Goal: Task Accomplishment & Management: Complete application form

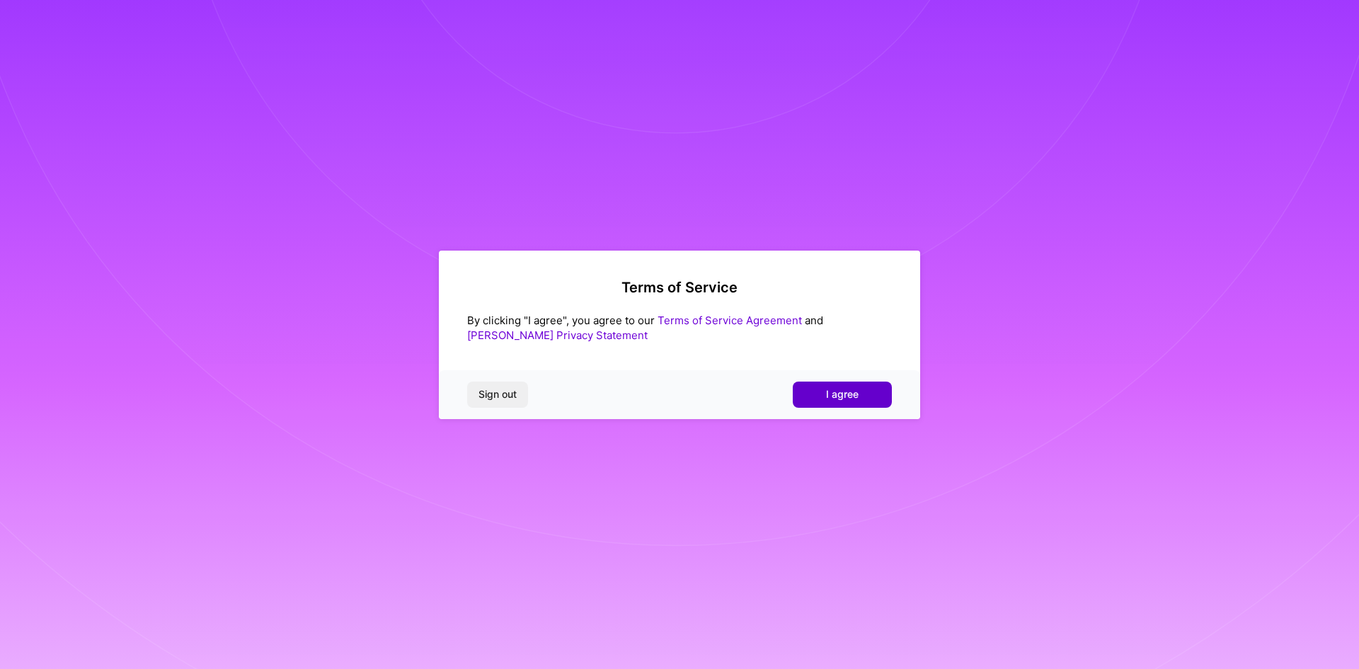
click at [845, 399] on span "I agree" at bounding box center [842, 394] width 33 height 14
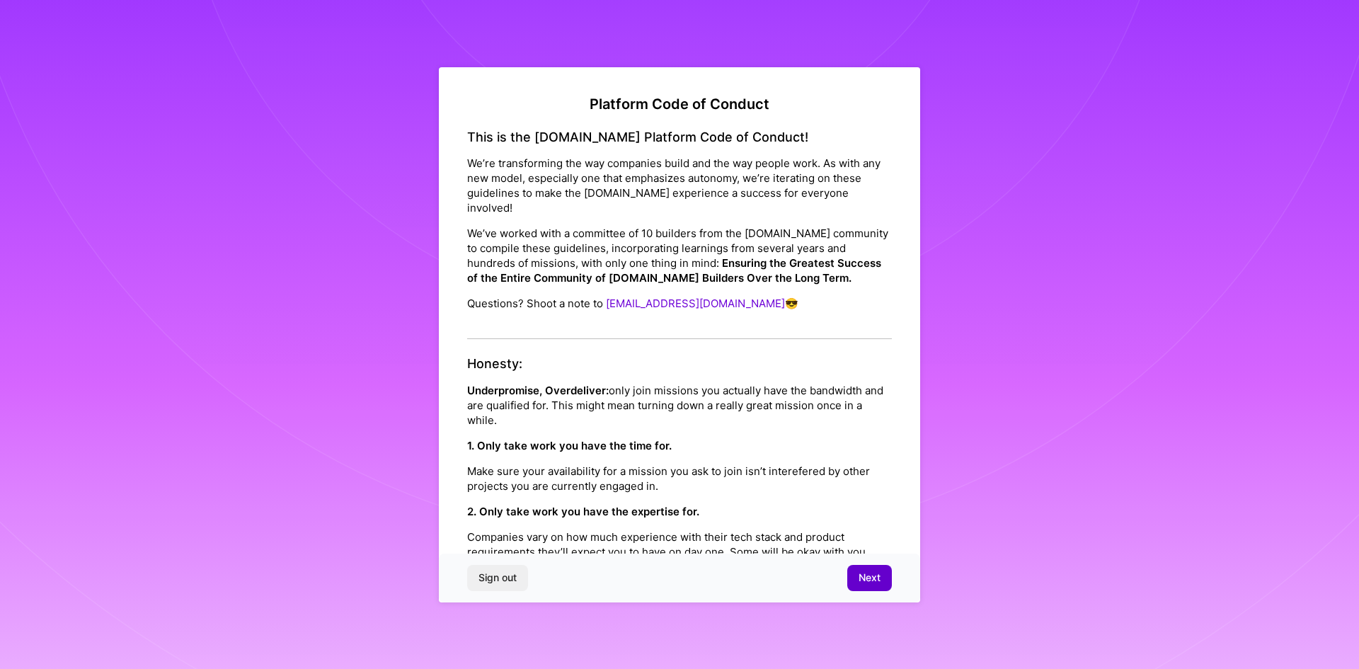
click at [864, 565] on div "Sign out Next" at bounding box center [679, 578] width 481 height 48
click at [866, 568] on button "Next" at bounding box center [869, 577] width 45 height 25
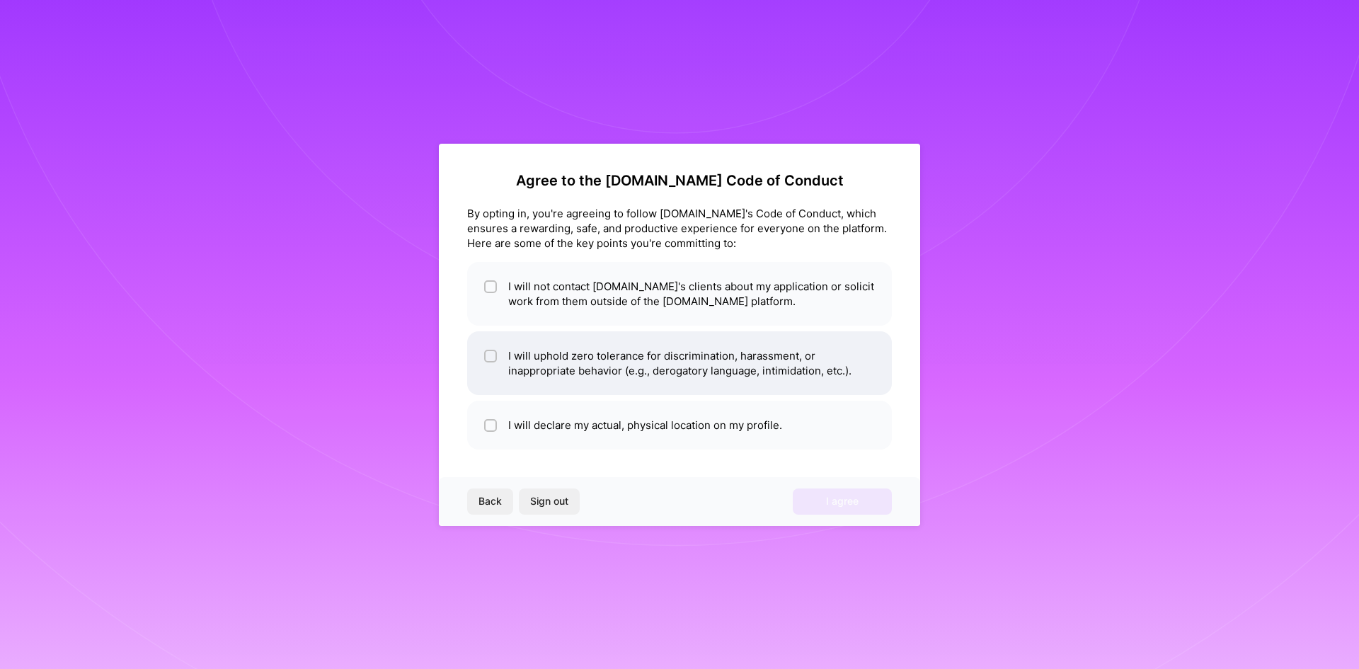
click at [482, 345] on li "I will uphold zero tolerance for discrimination, harassment, or inappropriate b…" at bounding box center [679, 363] width 425 height 64
checkbox input "true"
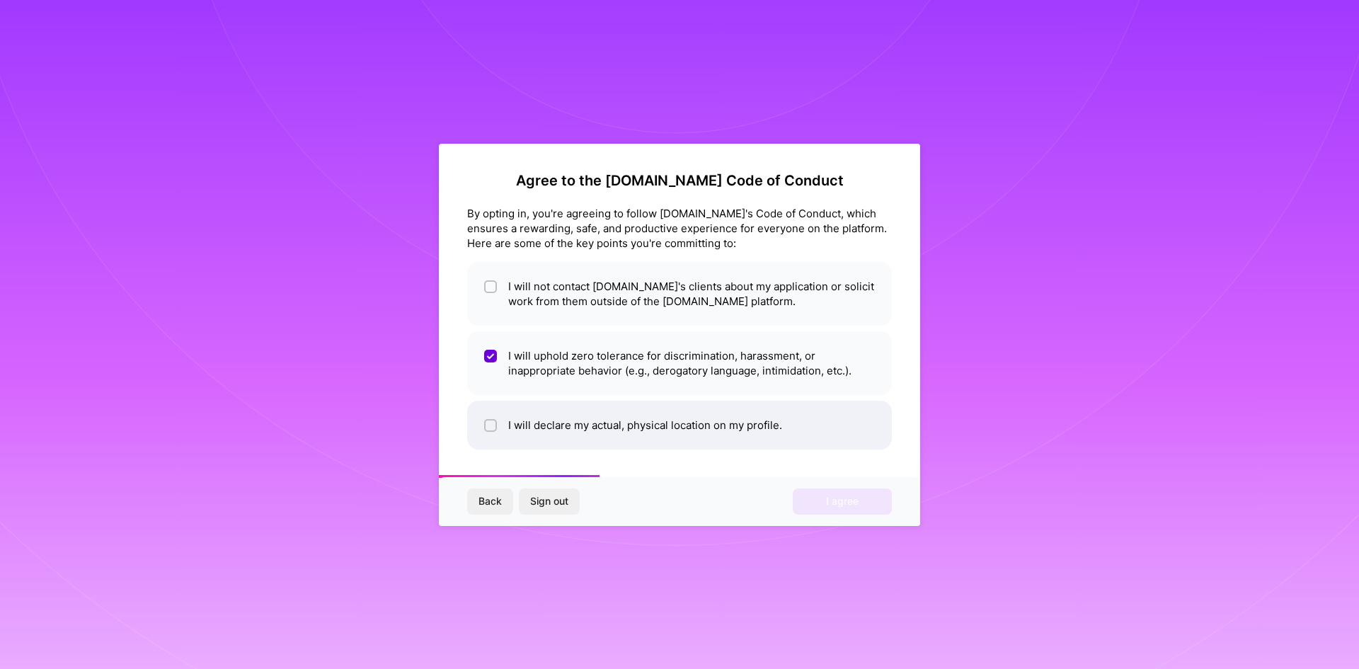
click at [486, 429] on div at bounding box center [490, 425] width 13 height 13
checkbox input "true"
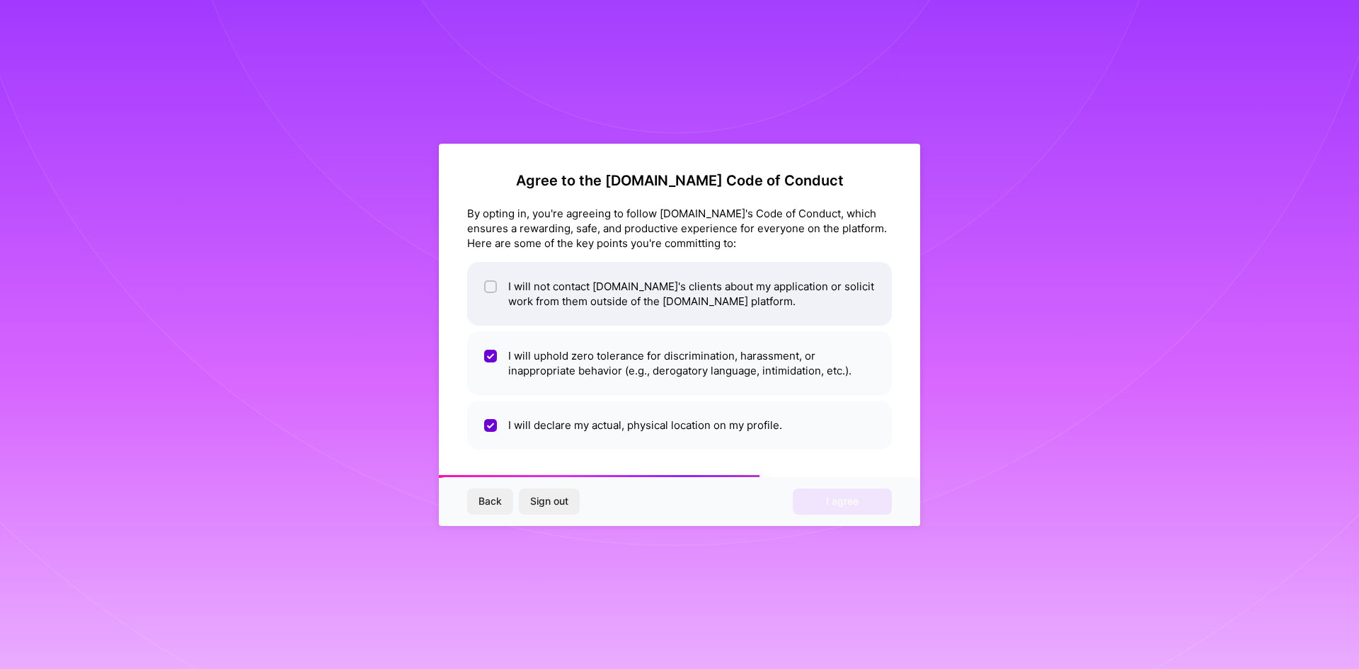
click at [491, 292] on div at bounding box center [490, 286] width 13 height 13
checkbox input "true"
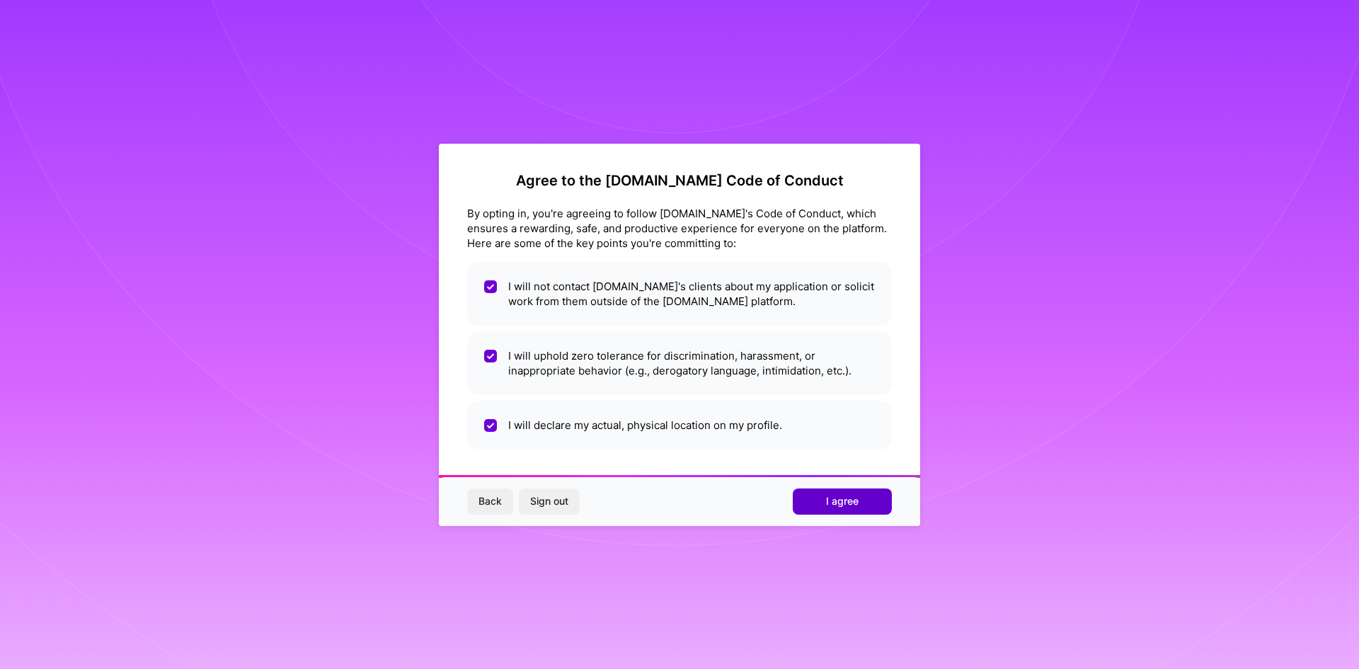
click at [848, 509] on button "I agree" at bounding box center [842, 500] width 99 height 25
